Goal: Entertainment & Leisure: Consume media (video, audio)

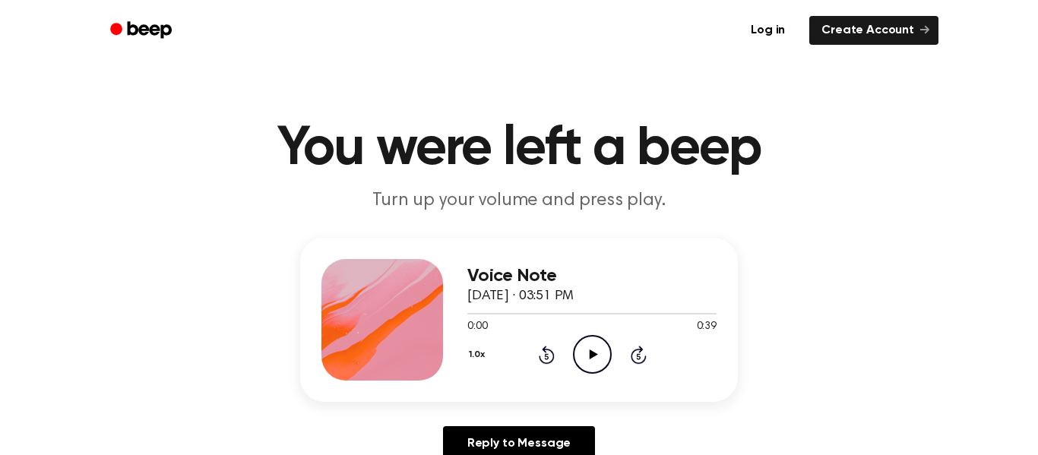
click at [603, 351] on icon "Play Audio" at bounding box center [592, 354] width 39 height 39
click at [573, 352] on icon "Play Audio" at bounding box center [592, 354] width 39 height 39
click at [599, 344] on icon "Play Audio" at bounding box center [592, 354] width 39 height 39
click at [588, 354] on icon "Play Audio" at bounding box center [592, 354] width 39 height 39
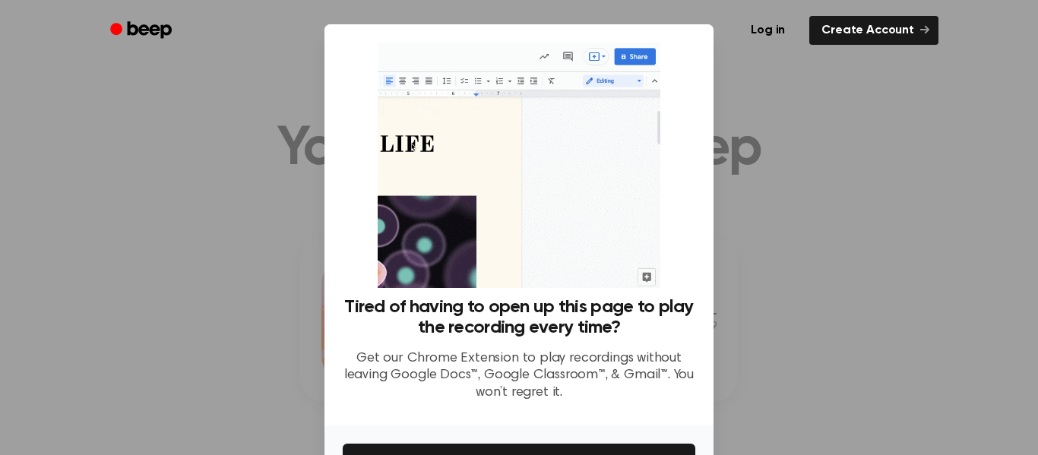
scroll to position [98, 0]
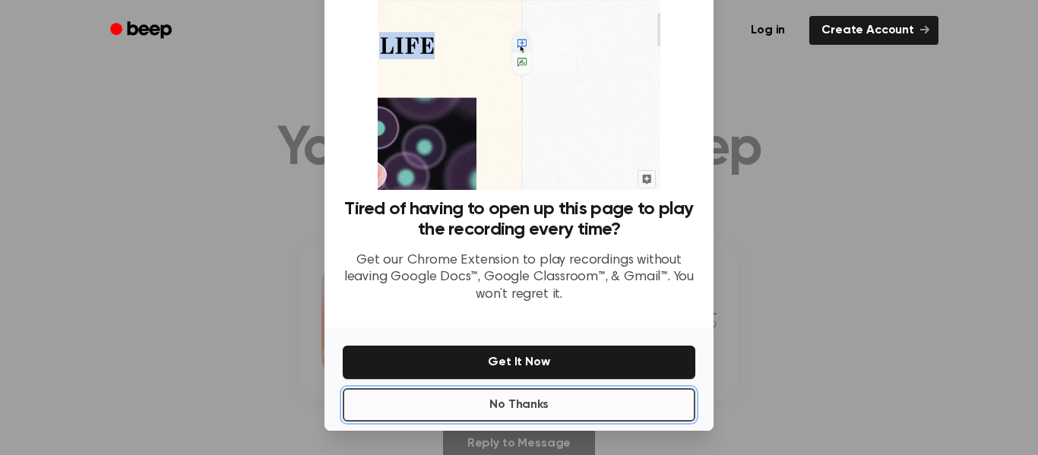
click at [568, 406] on button "No Thanks" at bounding box center [519, 404] width 353 height 33
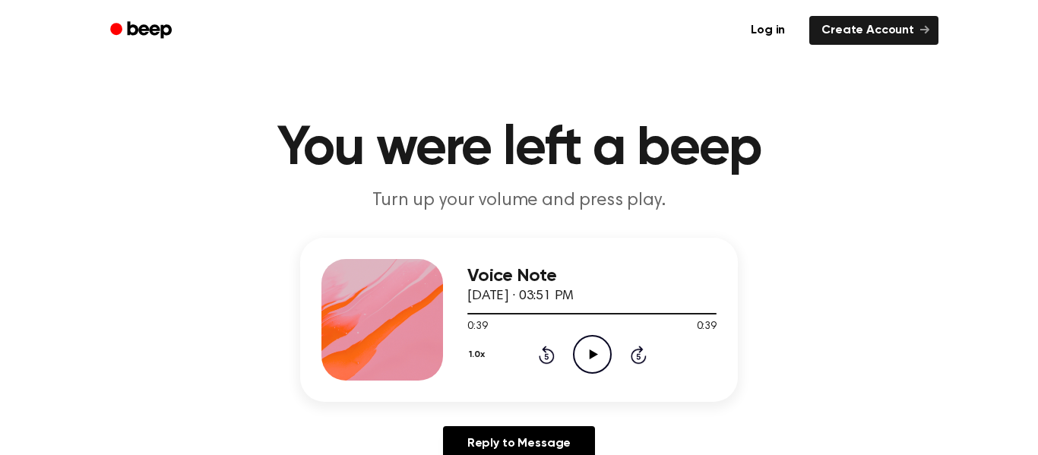
click at [598, 359] on icon "Play Audio" at bounding box center [592, 354] width 39 height 39
click at [540, 360] on icon at bounding box center [547, 355] width 16 height 18
click at [538, 366] on div "1.0x Rewind 5 seconds Play Audio Skip 5 seconds" at bounding box center [592, 354] width 249 height 39
click at [545, 360] on icon "Rewind 5 seconds" at bounding box center [546, 355] width 17 height 20
click at [542, 365] on div "1.0x Rewind 5 seconds Play Audio Skip 5 seconds" at bounding box center [592, 354] width 249 height 39
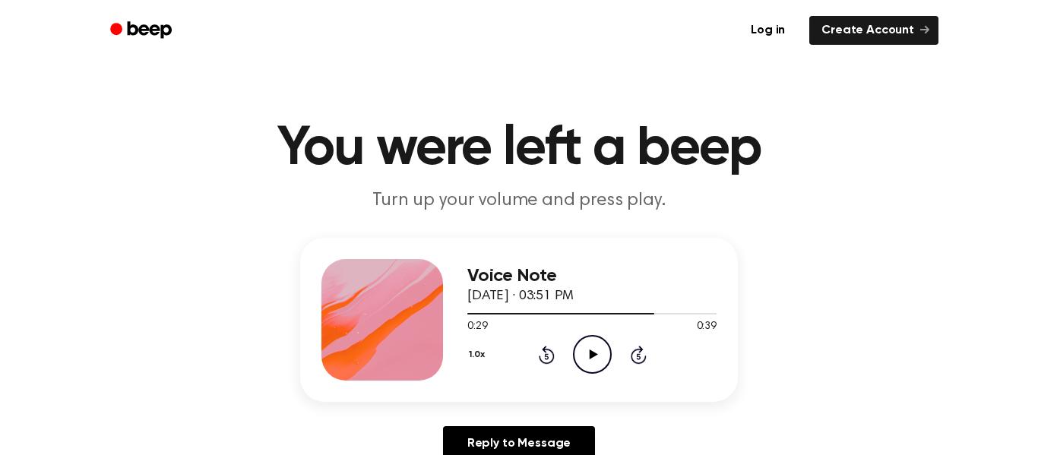
click at [537, 374] on div "1.0x Rewind 5 seconds Play Audio Skip 5 seconds" at bounding box center [592, 354] width 249 height 39
click at [541, 360] on icon at bounding box center [547, 355] width 16 height 18
click at [544, 357] on icon "Rewind 5 seconds" at bounding box center [546, 355] width 17 height 20
click at [530, 357] on div "1.0x Rewind 5 seconds Play Audio Skip 5 seconds" at bounding box center [592, 354] width 249 height 39
click at [538, 360] on icon "Rewind 5 seconds" at bounding box center [546, 355] width 17 height 20
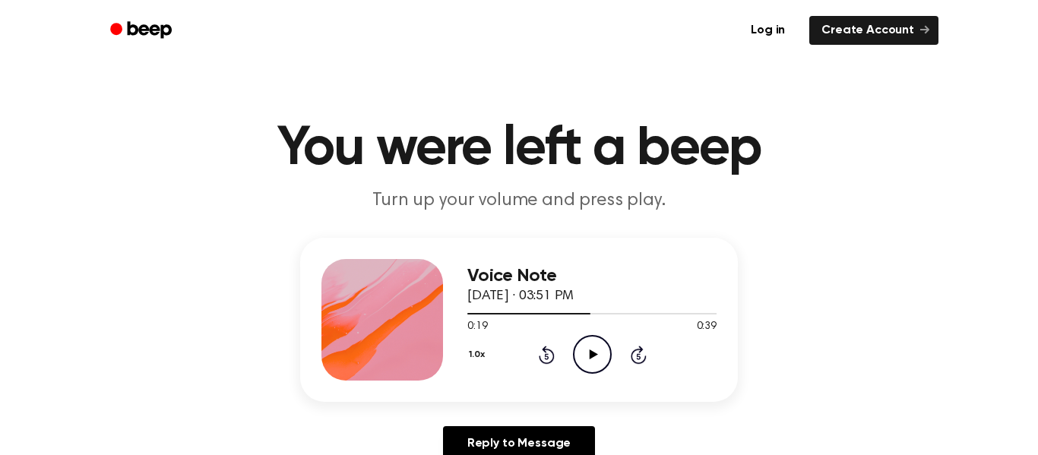
click at [547, 357] on icon at bounding box center [546, 356] width 4 height 6
click at [540, 357] on icon at bounding box center [547, 355] width 16 height 18
click at [547, 357] on icon at bounding box center [546, 356] width 4 height 6
click at [585, 365] on icon "Play Audio" at bounding box center [592, 354] width 39 height 39
click at [590, 348] on icon "Play Audio" at bounding box center [592, 354] width 39 height 39
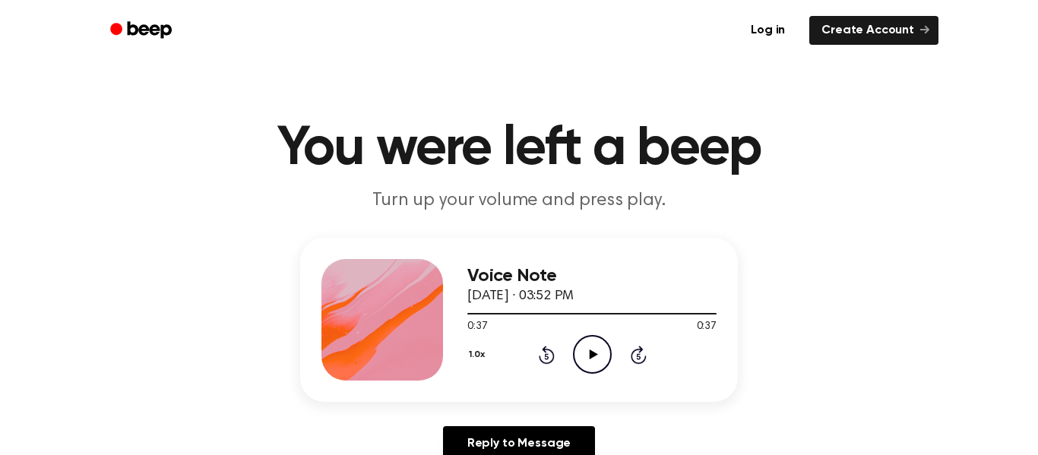
click at [547, 357] on icon at bounding box center [546, 356] width 4 height 6
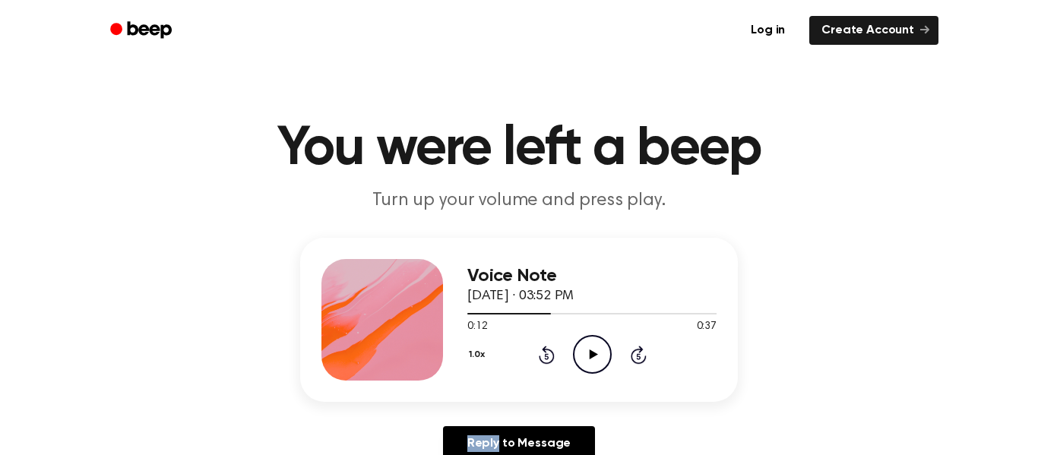
click at [547, 357] on icon at bounding box center [546, 356] width 4 height 6
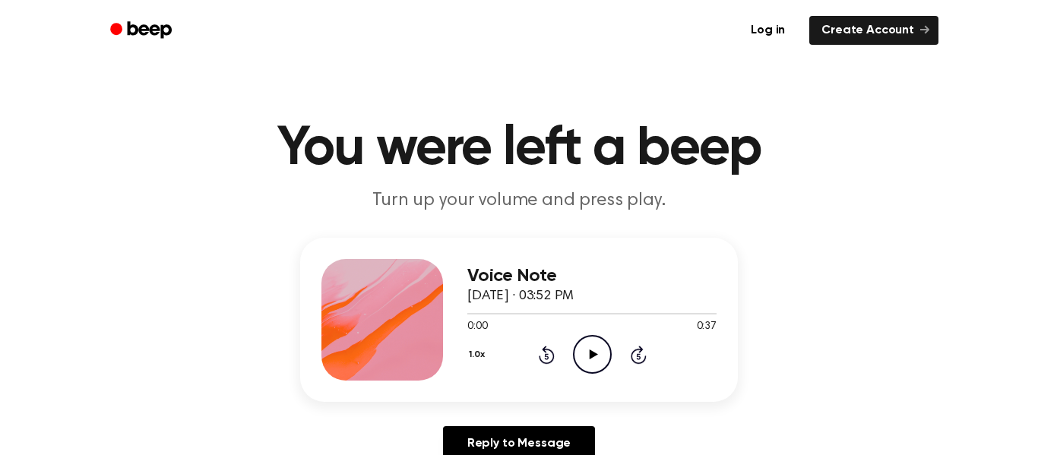
click at [596, 361] on icon "Play Audio" at bounding box center [592, 354] width 39 height 39
click at [591, 349] on icon "Play Audio" at bounding box center [592, 354] width 39 height 39
click at [579, 363] on icon "Play Audio" at bounding box center [592, 354] width 39 height 39
